Goal: Task Accomplishment & Management: Manage account settings

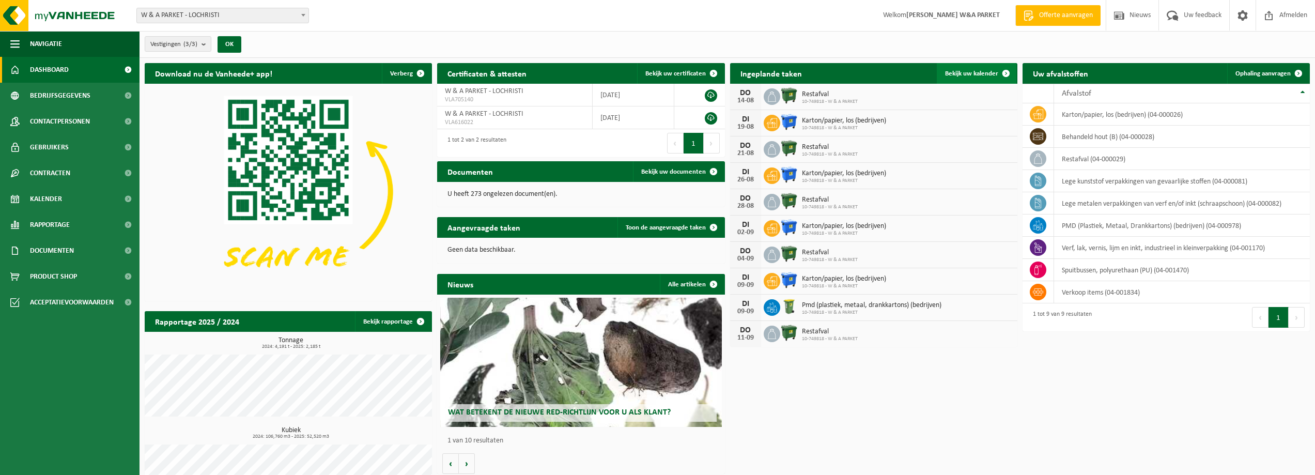
click at [966, 73] on span "Bekijk uw kalender" at bounding box center [971, 73] width 53 height 7
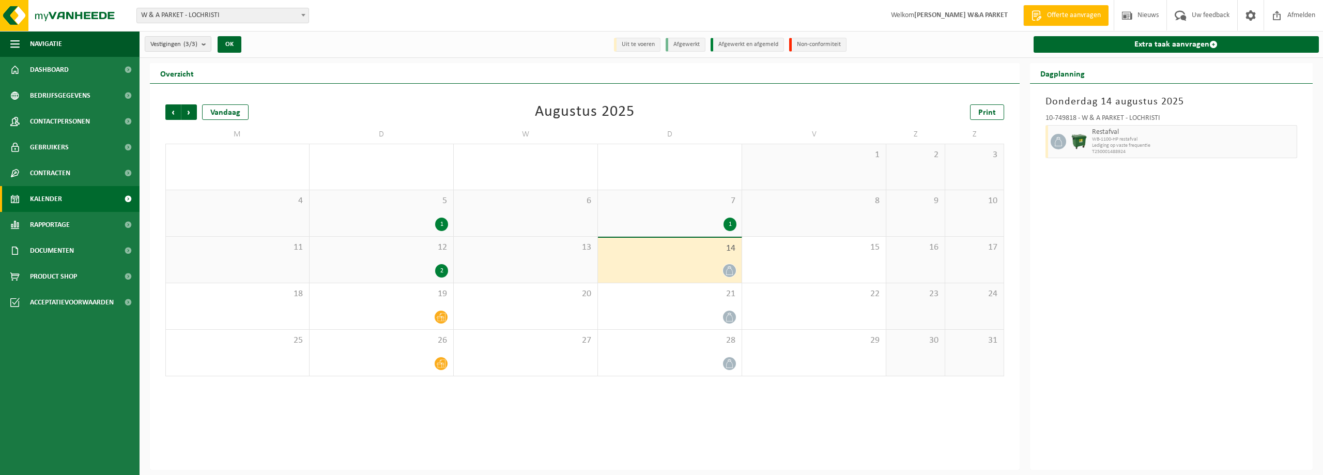
click at [440, 269] on div "2" at bounding box center [441, 270] width 13 height 13
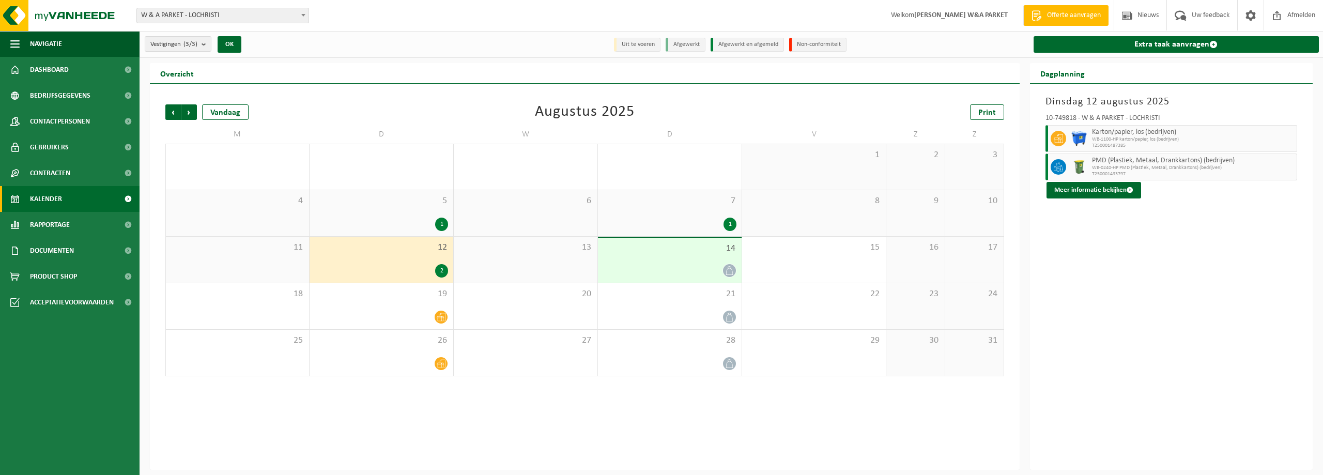
click at [733, 223] on div "1" at bounding box center [729, 224] width 13 height 13
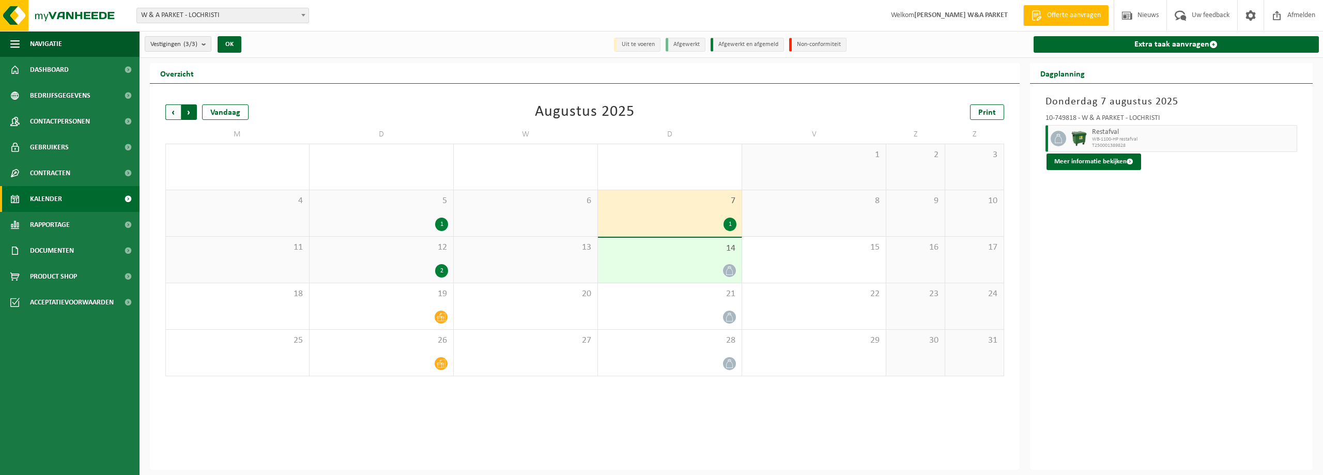
click at [173, 112] on span "Vorige" at bounding box center [173, 112] width 16 height 16
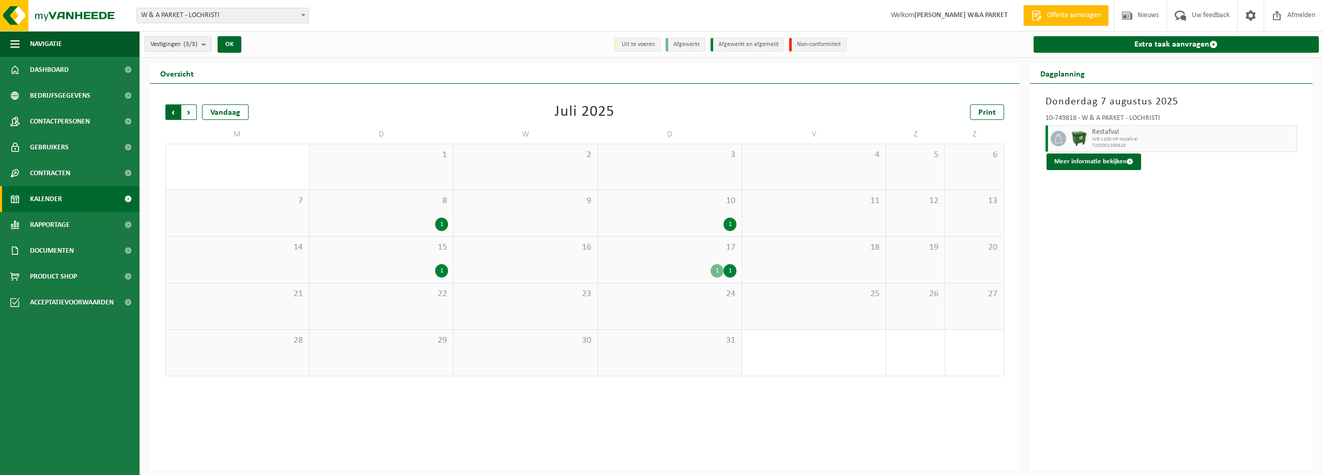
click at [186, 112] on span "Volgende" at bounding box center [189, 112] width 16 height 16
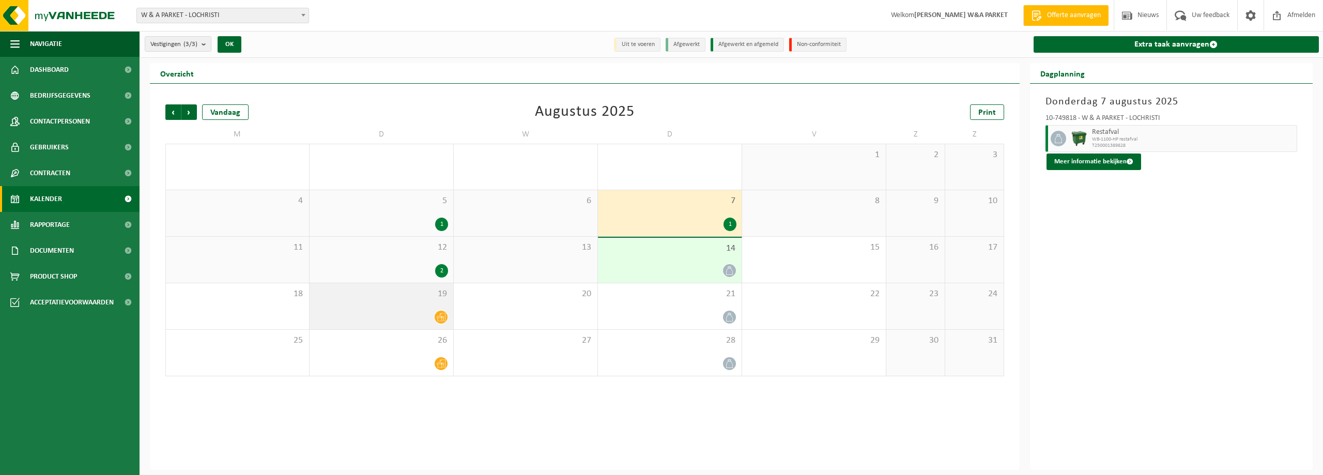
click at [440, 318] on icon at bounding box center [441, 317] width 9 height 9
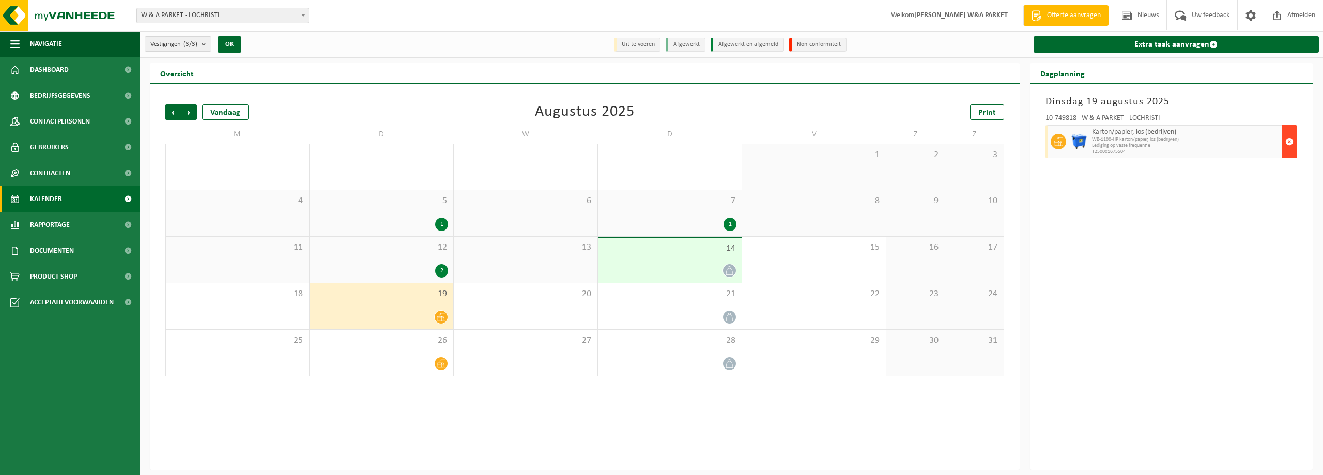
click at [1290, 140] on span "button" at bounding box center [1289, 141] width 8 height 21
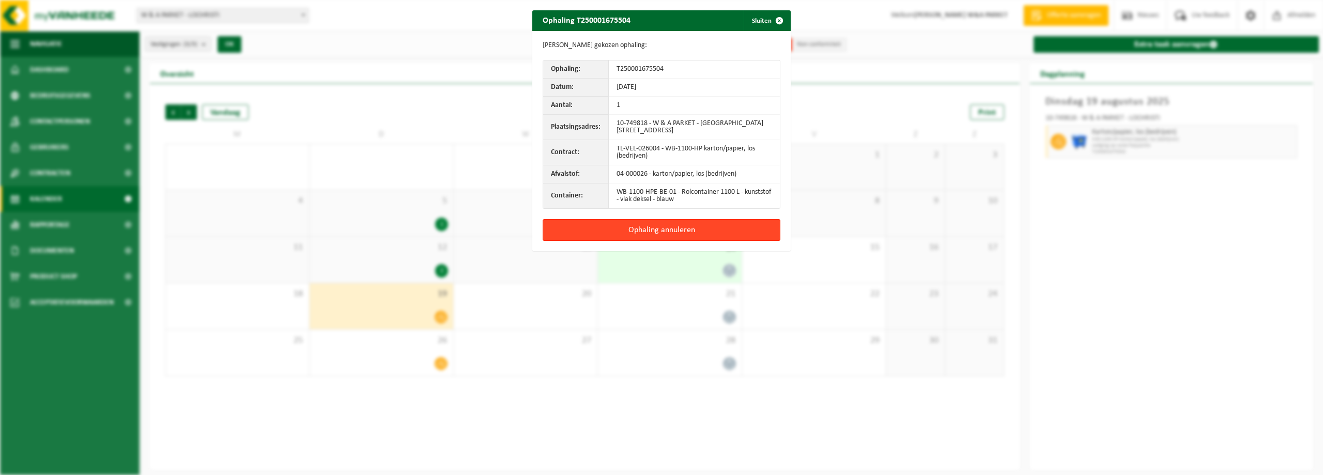
click at [645, 226] on button "Ophaling annuleren" at bounding box center [662, 230] width 238 height 22
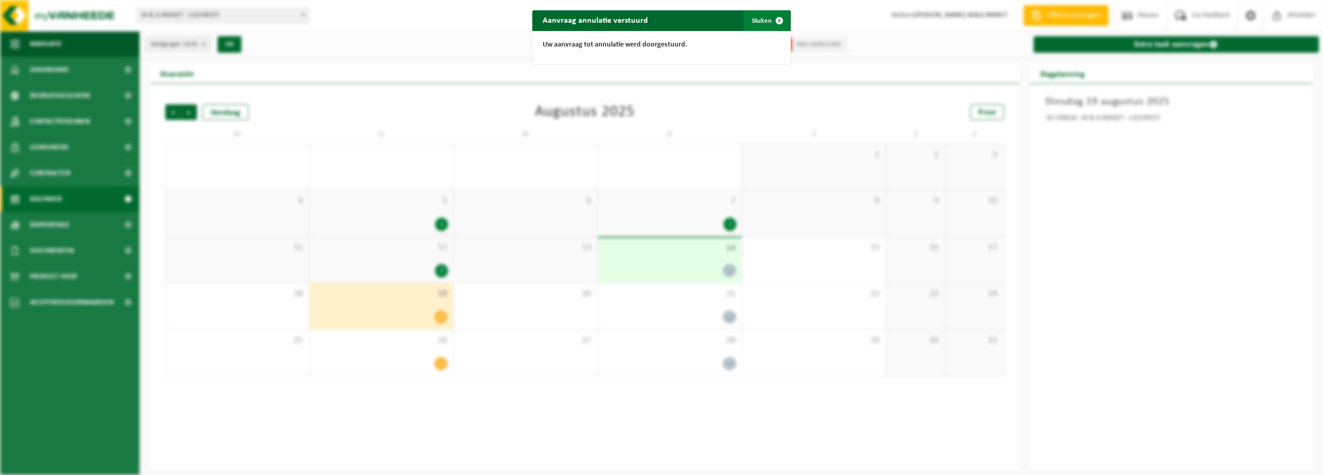
click at [761, 19] on button "Sluiten" at bounding box center [767, 20] width 46 height 21
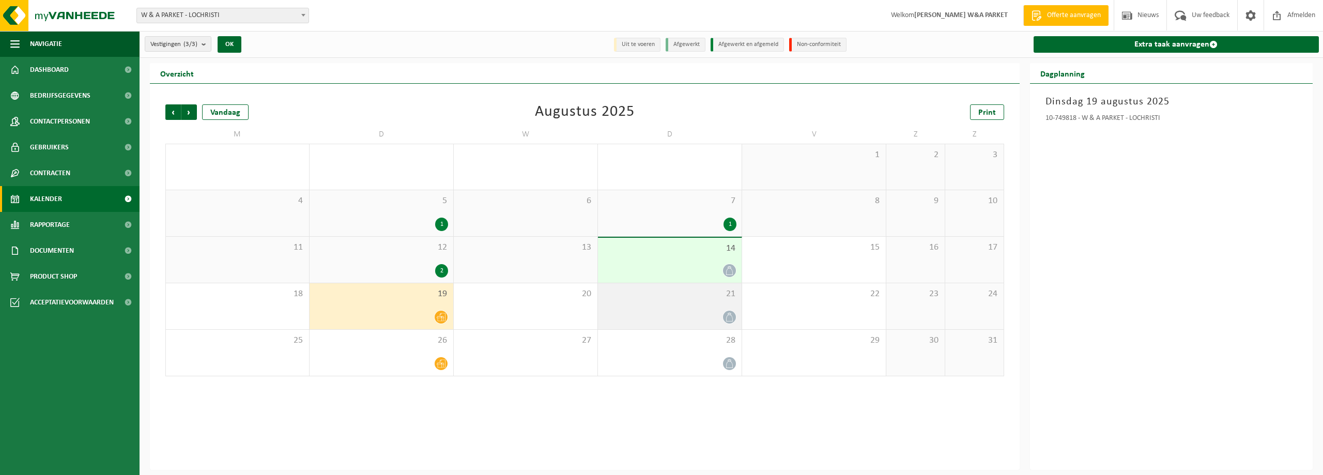
click at [727, 313] on icon at bounding box center [729, 317] width 9 height 9
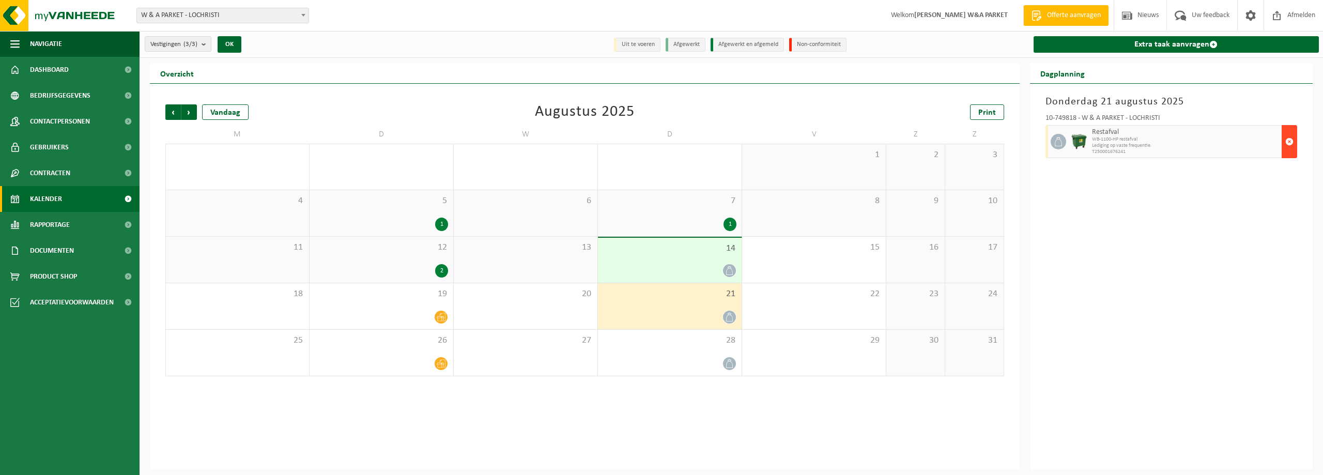
click at [1290, 141] on span "button" at bounding box center [1289, 141] width 8 height 21
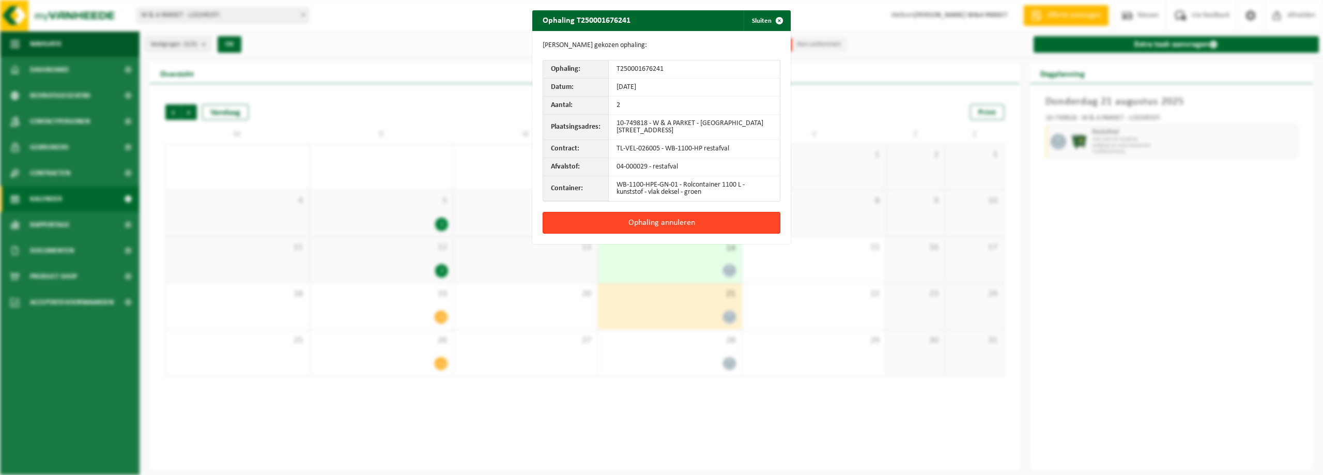
click at [647, 222] on button "Ophaling annuleren" at bounding box center [662, 223] width 238 height 22
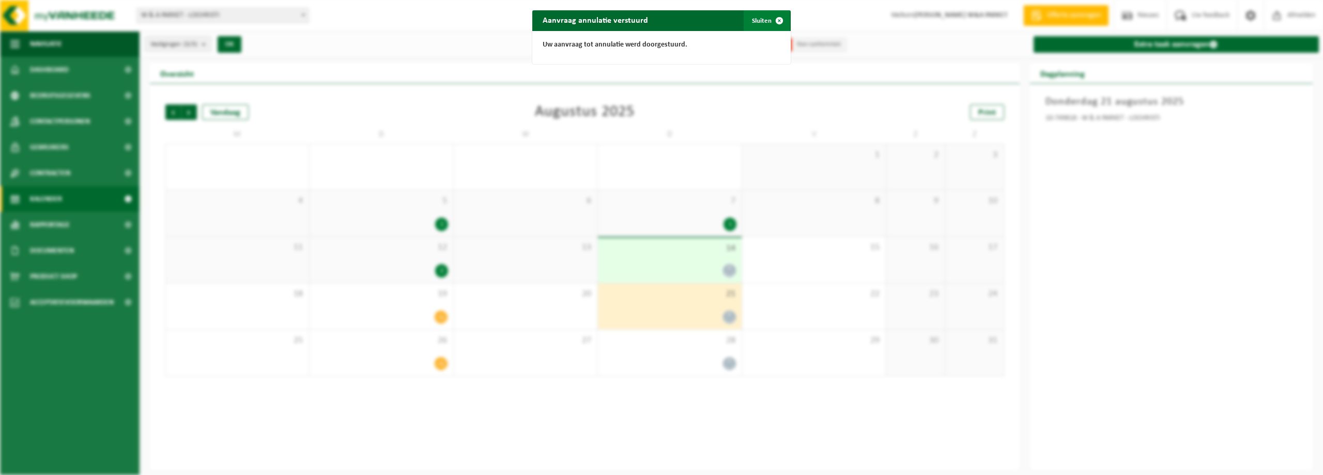
click at [755, 23] on button "Sluiten" at bounding box center [767, 20] width 46 height 21
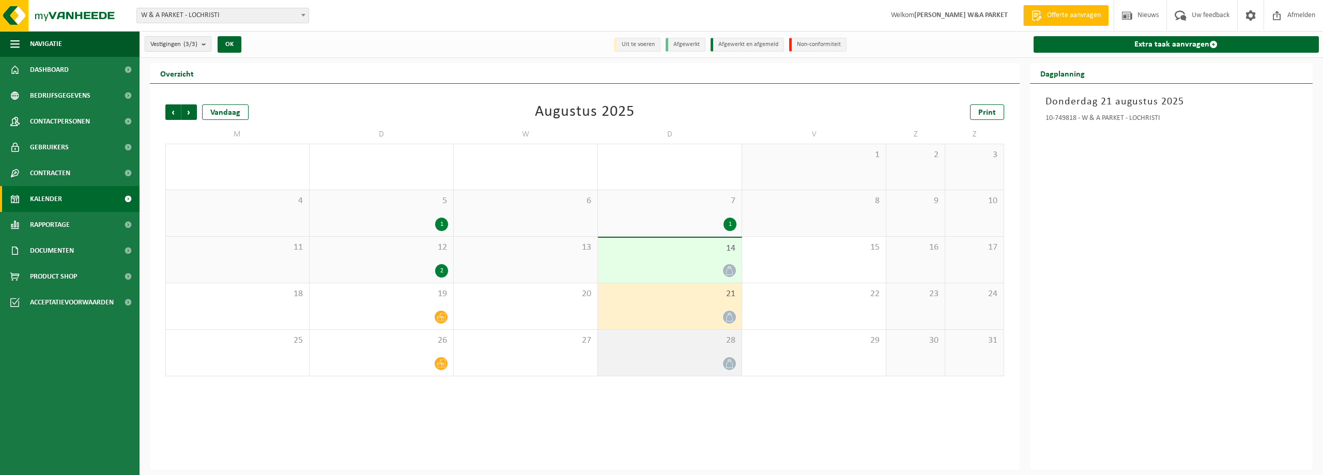
click at [727, 364] on icon at bounding box center [729, 363] width 9 height 9
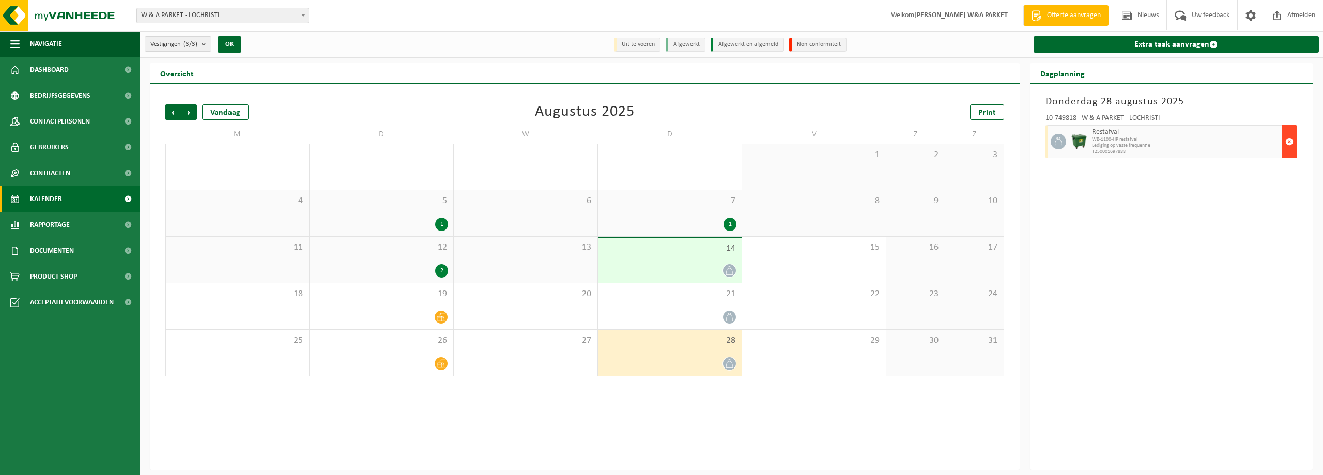
click at [1287, 139] on span "button" at bounding box center [1289, 141] width 8 height 21
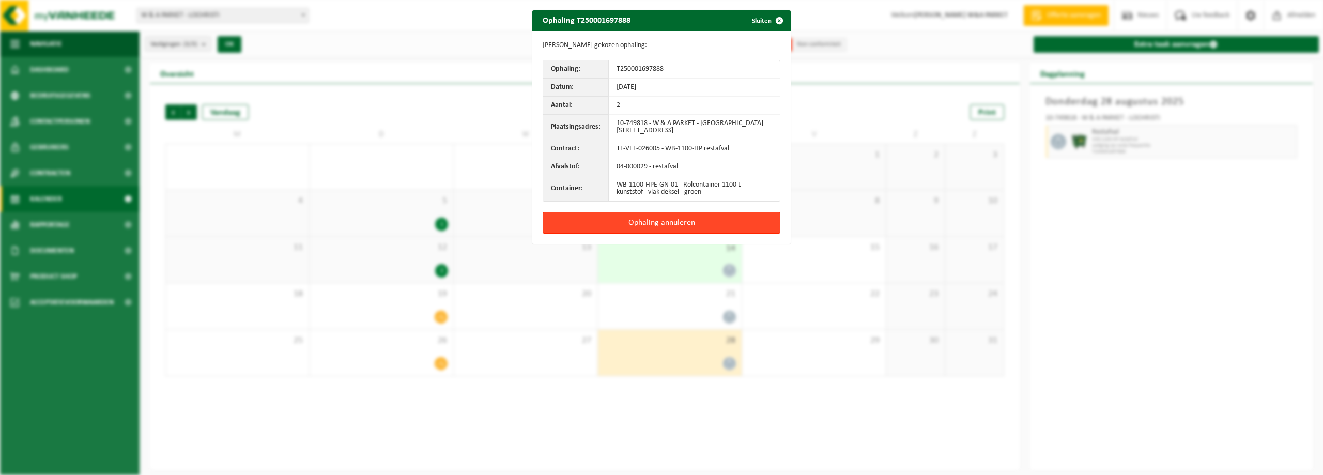
click at [671, 224] on button "Ophaling annuleren" at bounding box center [662, 223] width 238 height 22
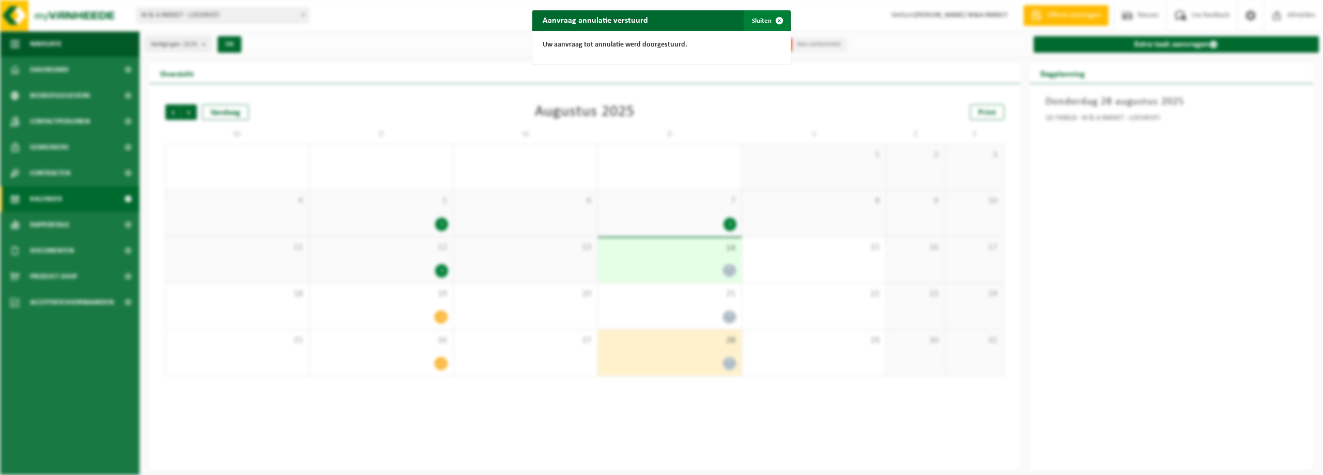
click at [758, 21] on button "Sluiten" at bounding box center [767, 20] width 46 height 21
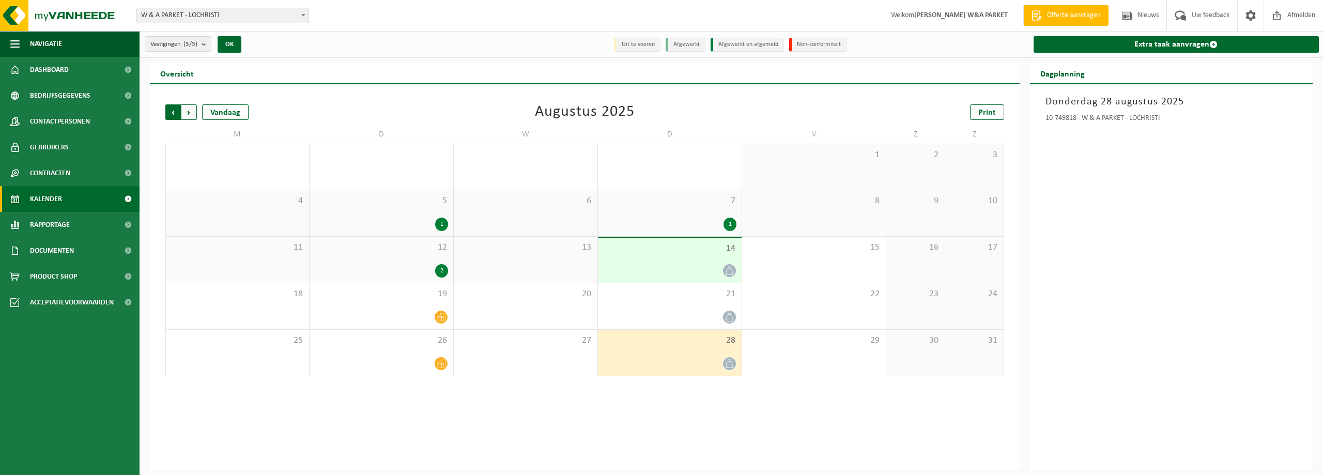
click at [190, 112] on span "Volgende" at bounding box center [189, 112] width 16 height 16
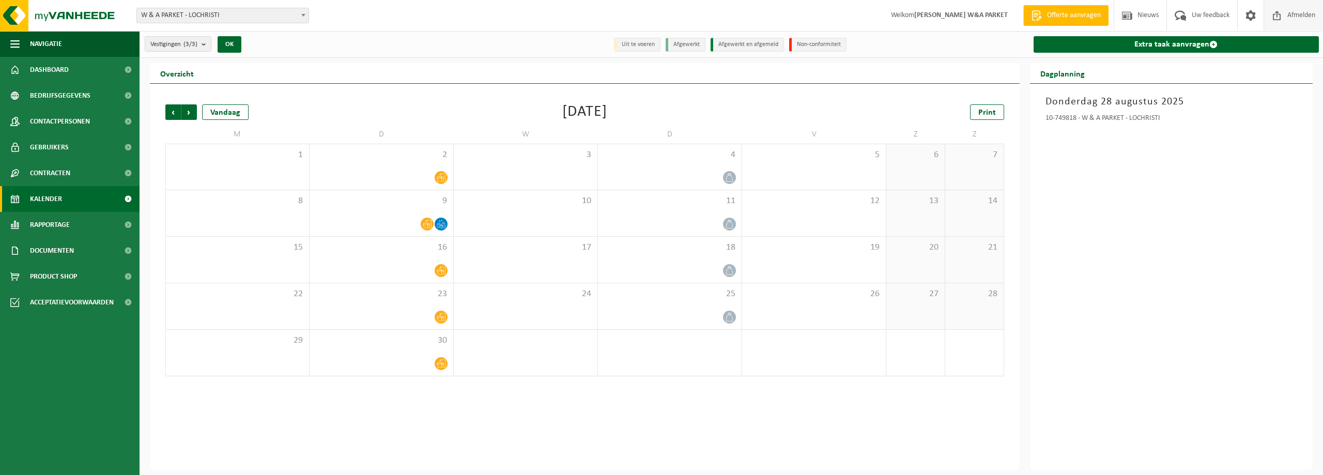
click at [1309, 15] on span "Afmelden" at bounding box center [1300, 15] width 33 height 30
